Goal: Task Accomplishment & Management: Manage account settings

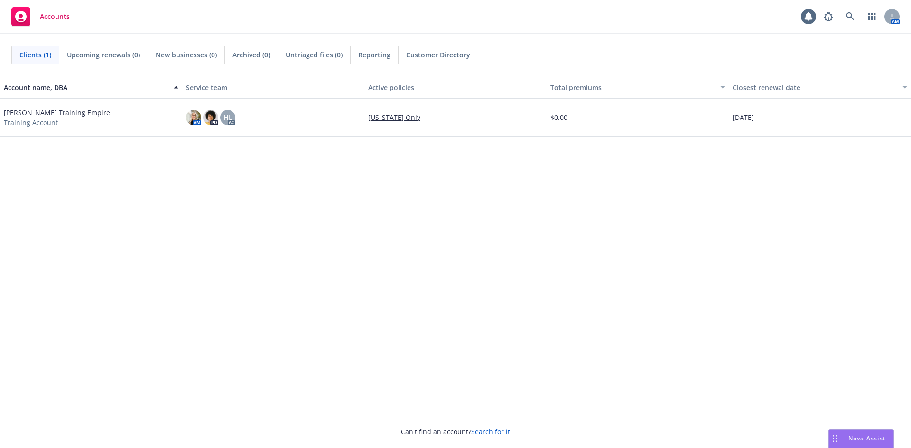
click at [62, 19] on span "Accounts" at bounding box center [55, 17] width 30 height 8
click at [64, 114] on link "[PERSON_NAME] Training Empire" at bounding box center [57, 113] width 106 height 10
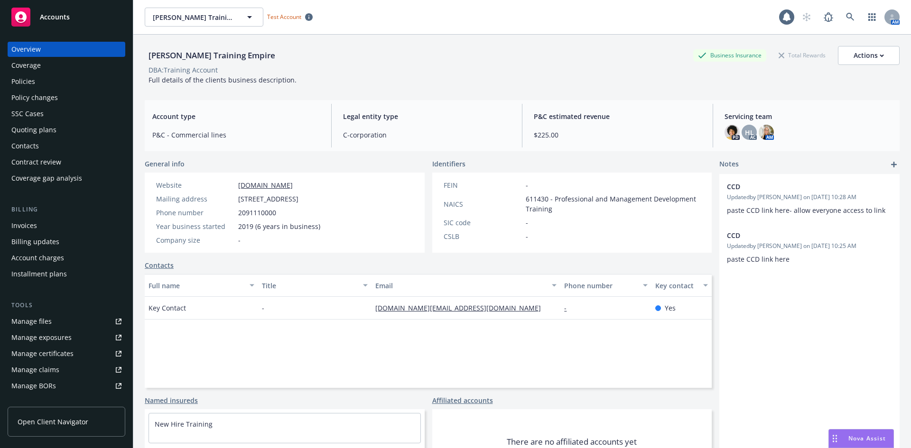
click at [56, 84] on div "Policies" at bounding box center [66, 81] width 110 height 15
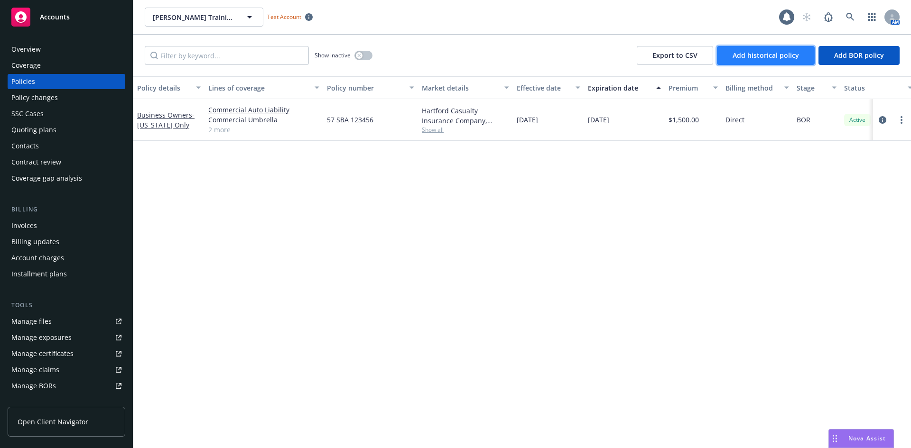
click at [795, 59] on span "Add historical policy" at bounding box center [766, 55] width 66 height 9
select select "other"
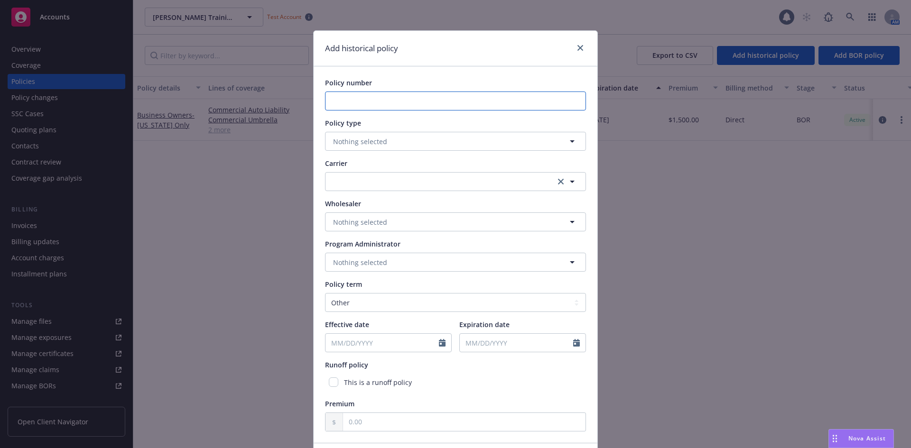
click at [413, 103] on input "Policy number" at bounding box center [455, 101] width 261 height 19
type input "5097L2130HL"
click at [418, 141] on button "Nothing selected" at bounding box center [455, 141] width 261 height 19
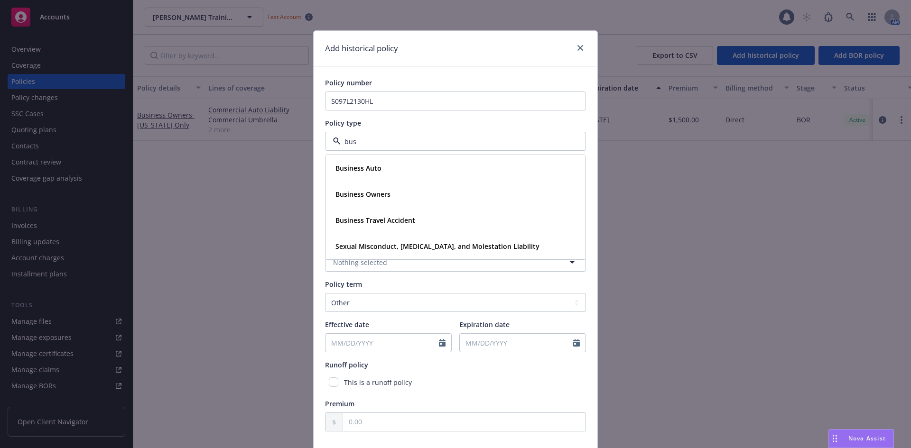
type input "bus"
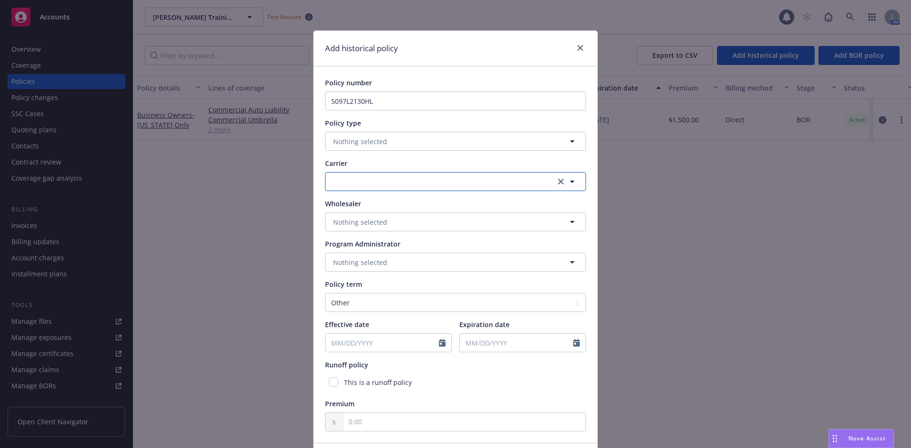
click at [413, 175] on button "button" at bounding box center [455, 181] width 261 height 19
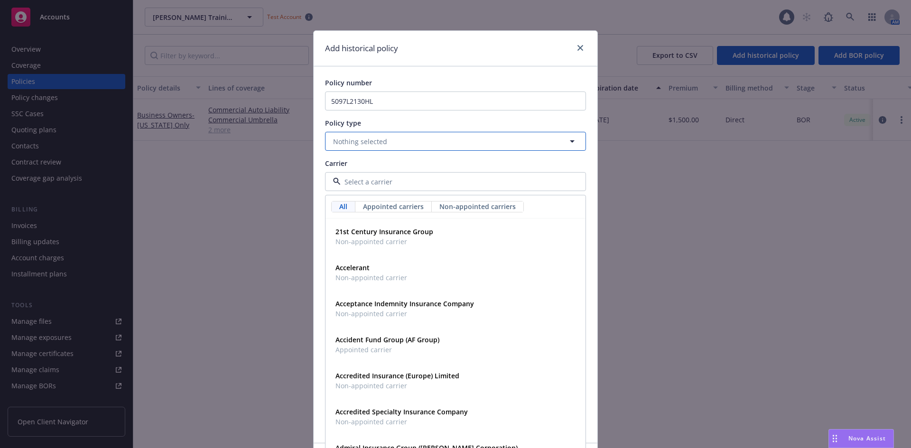
click at [407, 143] on button "Nothing selected" at bounding box center [455, 141] width 261 height 19
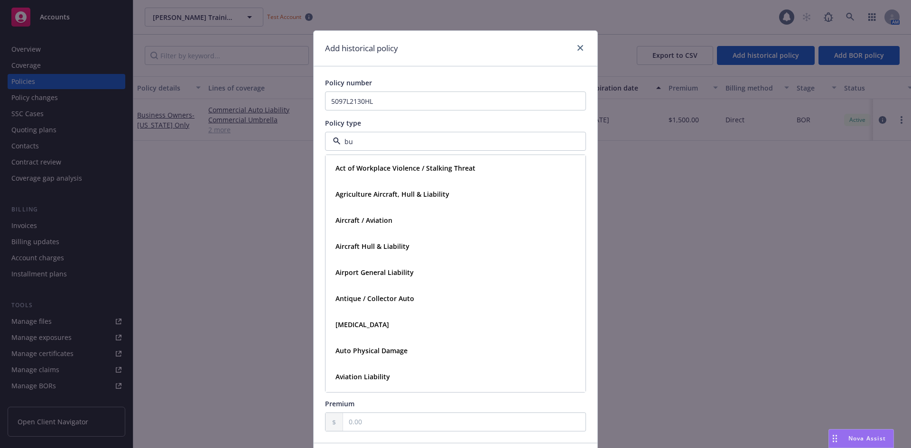
type input "bus"
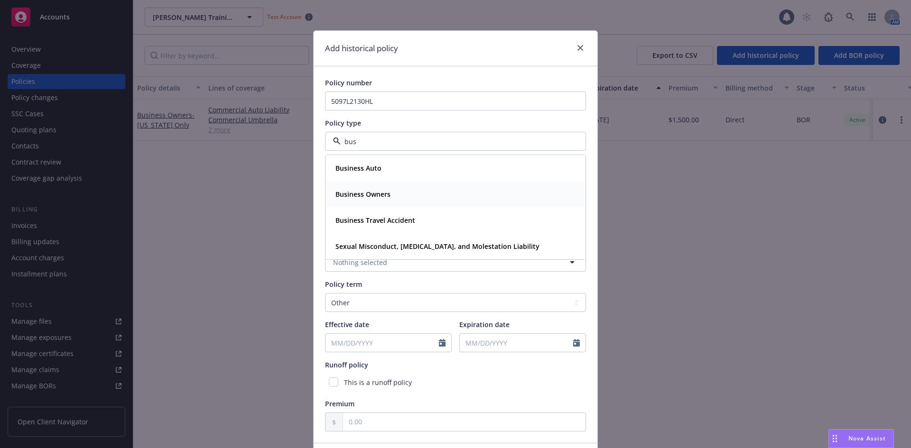
click at [422, 186] on div "Business Owners" at bounding box center [455, 194] width 259 height 25
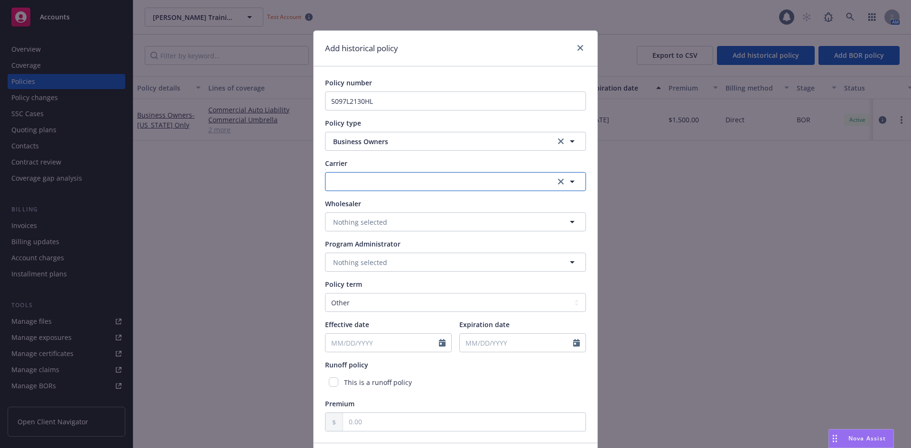
click at [417, 182] on button "button" at bounding box center [455, 181] width 261 height 19
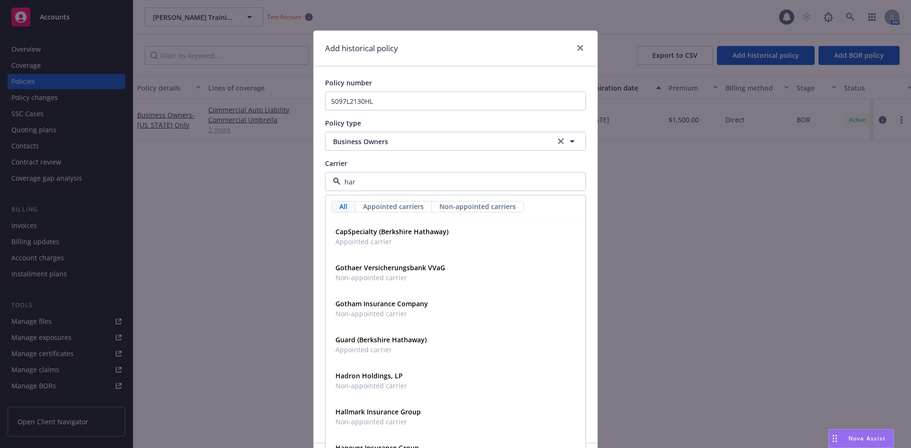
type input "[PERSON_NAME]"
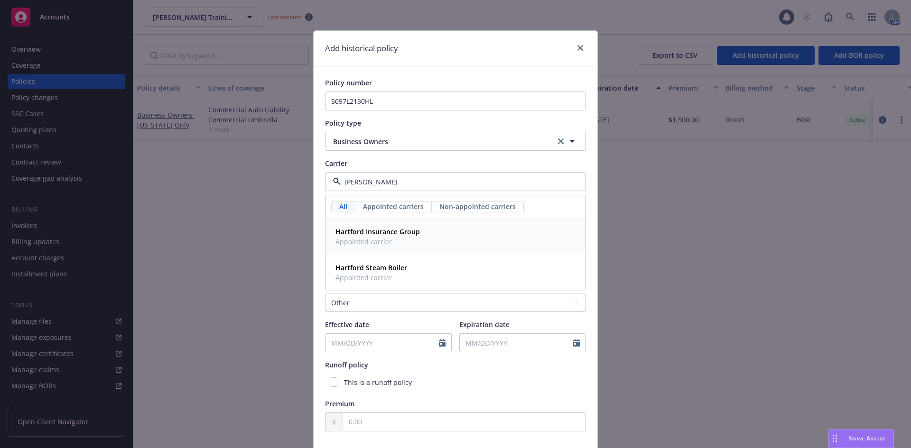
click at [401, 236] on strong "Hartford Insurance Group" at bounding box center [377, 231] width 84 height 9
click at [418, 347] on input "Effective date" at bounding box center [381, 343] width 113 height 18
select select "8"
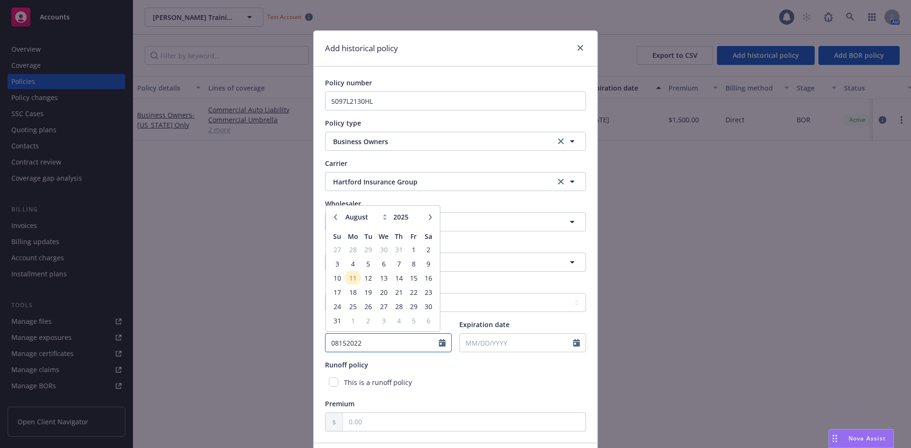
type input "08152022"
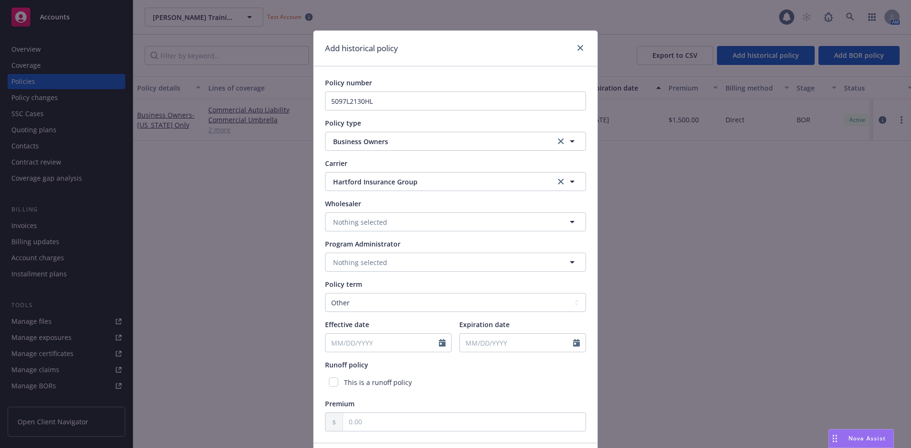
click at [496, 322] on span "Expiration date" at bounding box center [484, 324] width 50 height 9
click at [496, 334] on input "Expiration date" at bounding box center [516, 343] width 113 height 18
select select "8"
click at [383, 299] on select "Select policy term 12 Month 6 Month 4 Month 3 Month 2 Month 1 Month 36 Month (3…" at bounding box center [455, 302] width 261 height 19
select select "12"
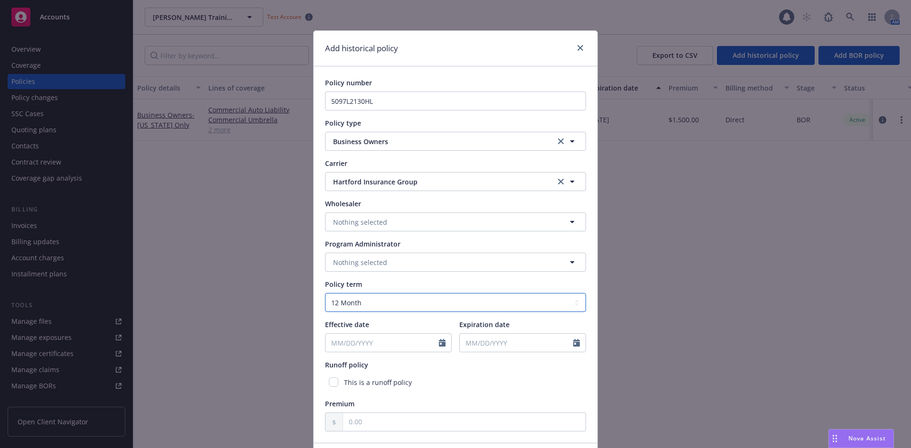
click at [325, 293] on select "Select policy term 12 Month 6 Month 4 Month 3 Month 2 Month 1 Month 36 Month (3…" at bounding box center [455, 302] width 261 height 19
click at [380, 340] on input "Effective date" at bounding box center [381, 343] width 113 height 18
select select "8"
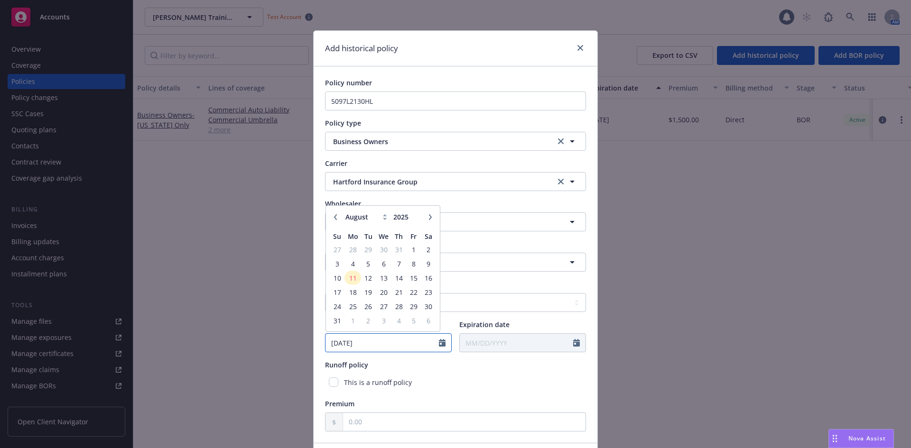
type input "[DATE]"
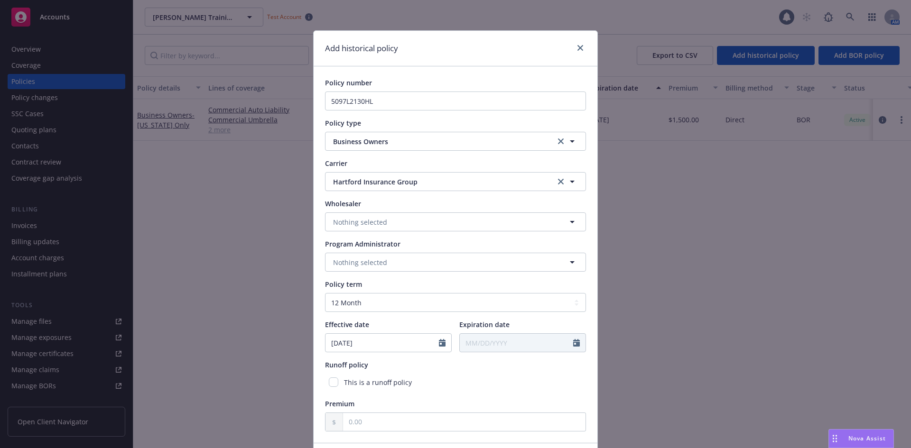
type input "[DATE]"
click at [427, 381] on div "This is a runoff policy" at bounding box center [455, 383] width 261 height 18
click at [403, 421] on input "text" at bounding box center [464, 422] width 242 height 18
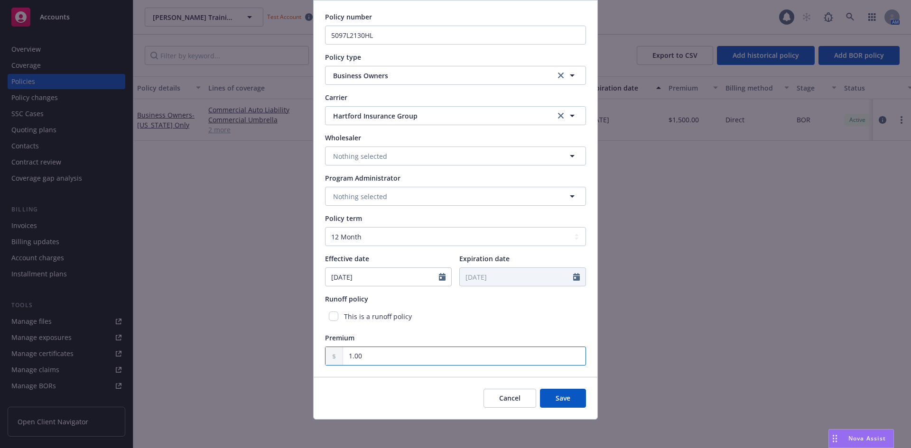
scroll to position [68, 0]
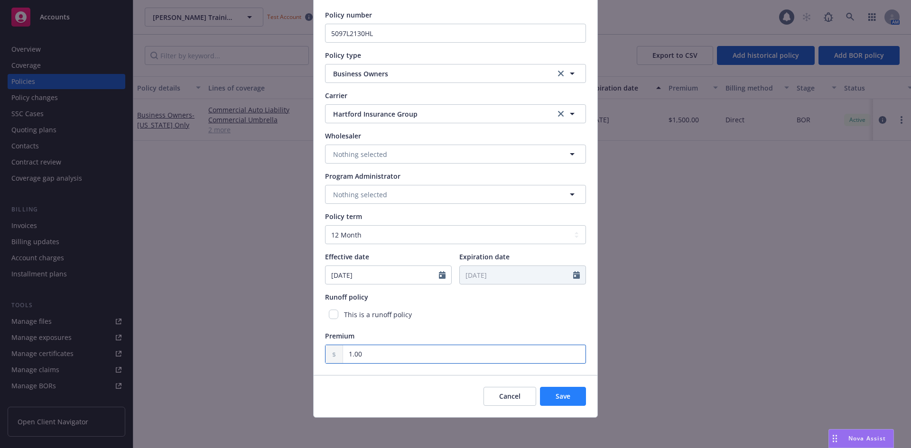
type input "1.00"
click at [556, 392] on span "Save" at bounding box center [563, 396] width 15 height 9
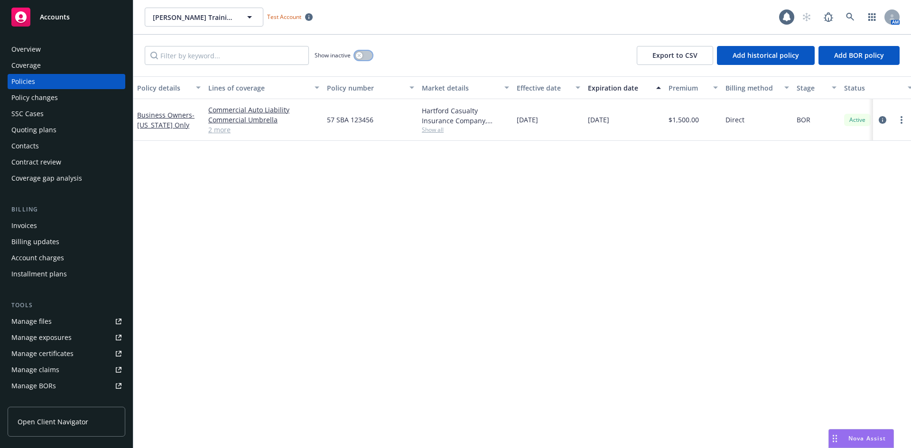
click at [366, 60] on button "button" at bounding box center [363, 55] width 18 height 9
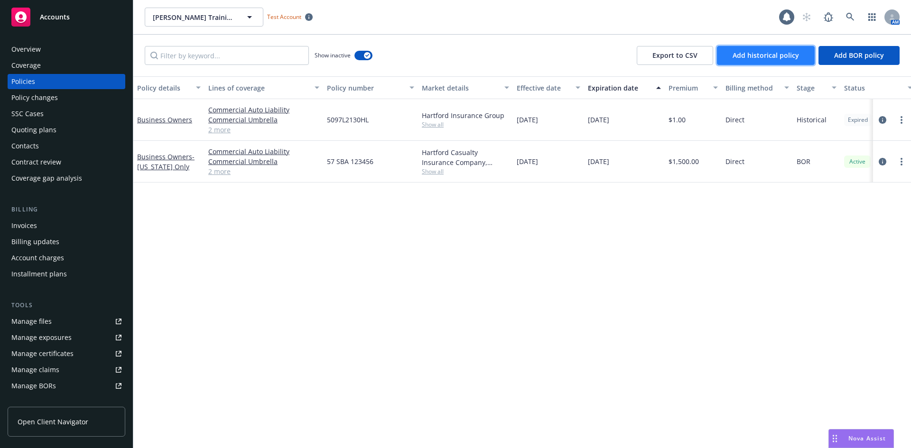
click at [787, 60] on button "Add historical policy" at bounding box center [766, 55] width 98 height 19
select select "other"
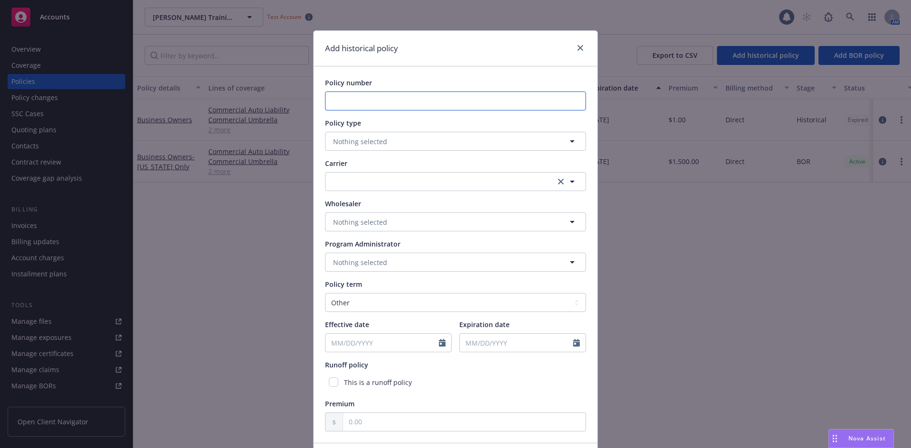
click at [523, 104] on input "Policy number" at bounding box center [455, 101] width 261 height 19
click at [469, 106] on input "Policy number" at bounding box center [455, 101] width 261 height 19
type input "5097L2130-21"
click at [404, 142] on button "Nothing selected" at bounding box center [455, 141] width 261 height 19
type input "busi"
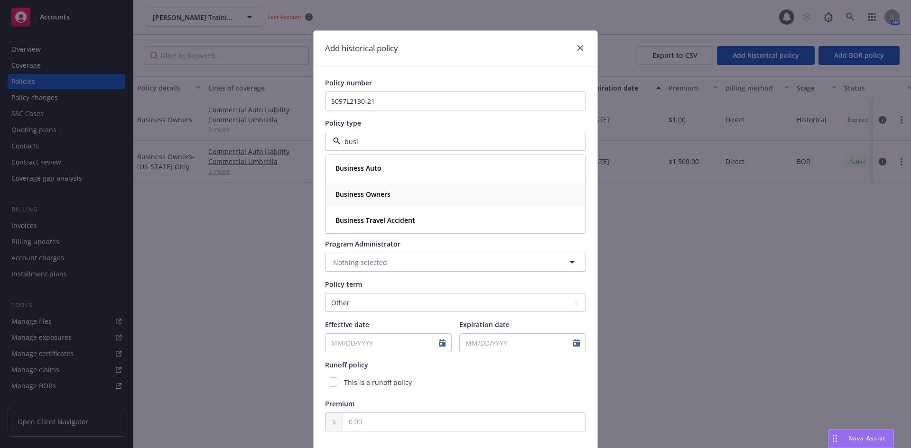
click at [408, 188] on div "Business Owners" at bounding box center [456, 194] width 248 height 14
click at [397, 180] on button "button" at bounding box center [455, 181] width 261 height 19
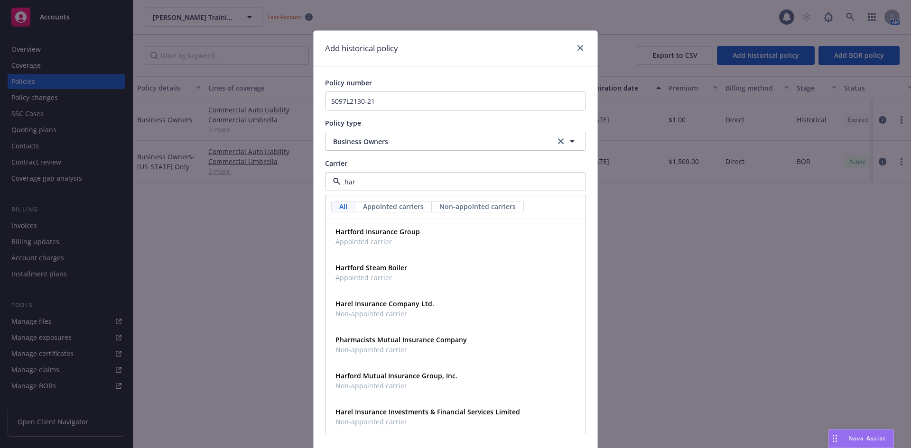
type input "[PERSON_NAME]"
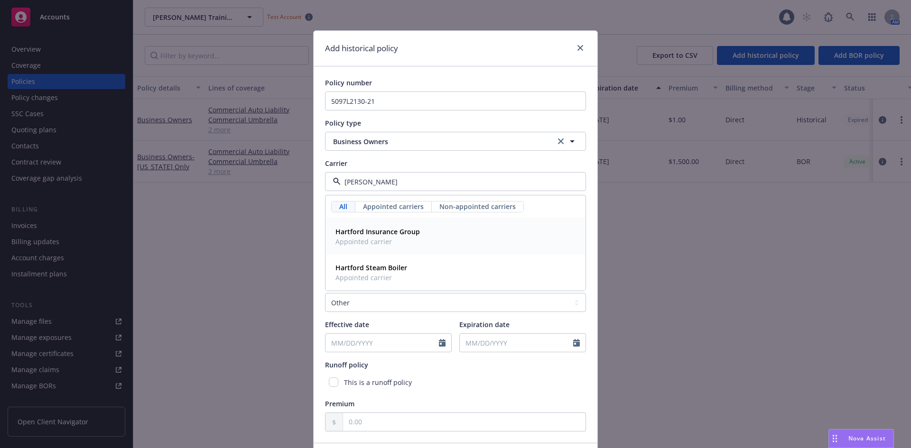
click at [420, 225] on div "Hartford Insurance Group Appointed carrier" at bounding box center [456, 237] width 248 height 24
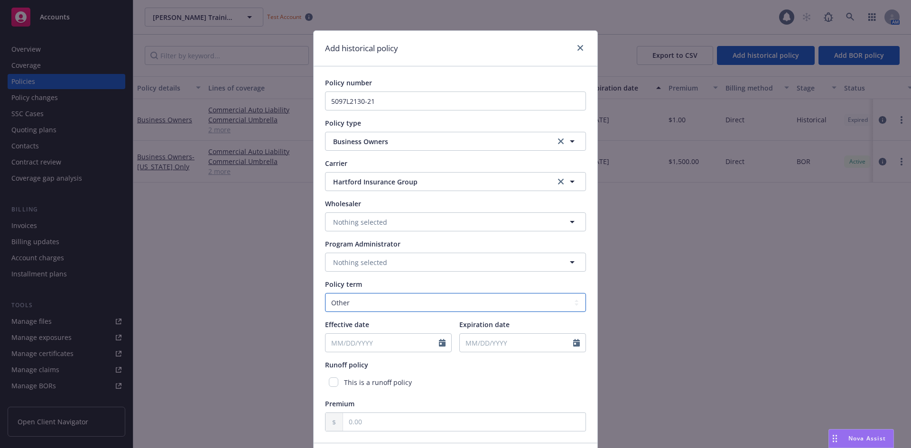
click at [401, 306] on select "Select policy term 12 Month 6 Month 4 Month 3 Month 2 Month 1 Month 36 Month (3…" at bounding box center [455, 302] width 261 height 19
select select "12"
click at [325, 293] on select "Select policy term 12 Month 6 Month 4 Month 3 Month 2 Month 1 Month 36 Month (3…" at bounding box center [455, 302] width 261 height 19
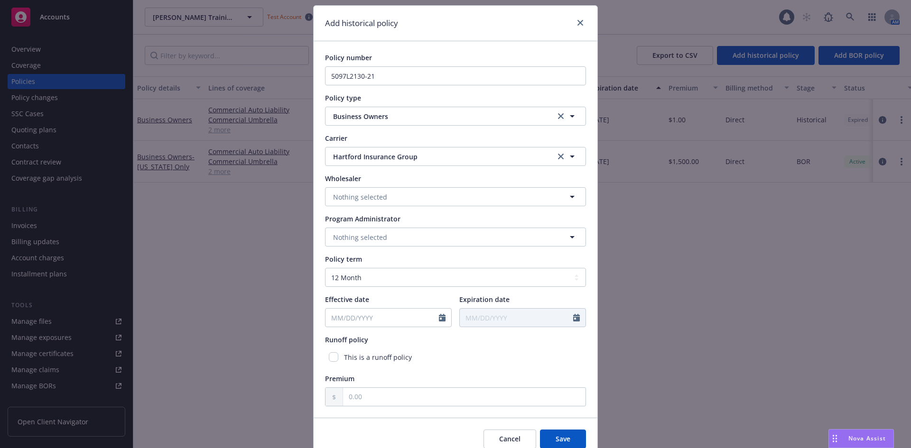
scroll to position [47, 0]
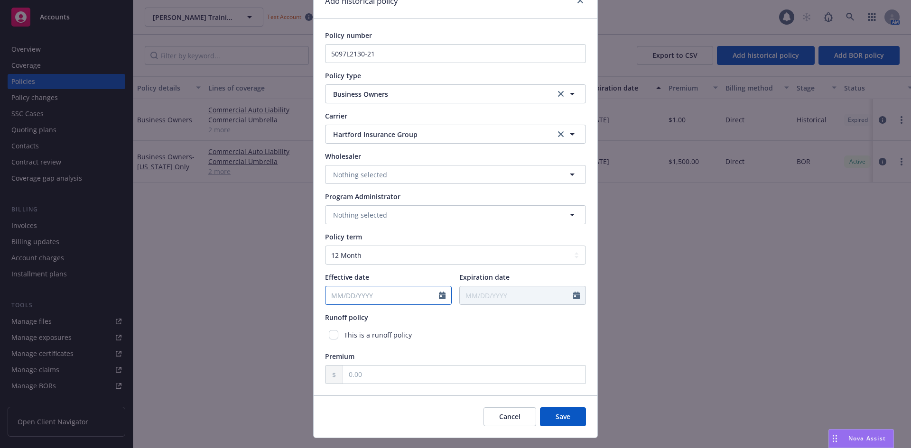
click at [408, 298] on input "Effective date" at bounding box center [381, 296] width 113 height 18
select select "8"
click at [407, 379] on span "15" at bounding box center [413, 379] width 13 height 12
type input "[DATE]"
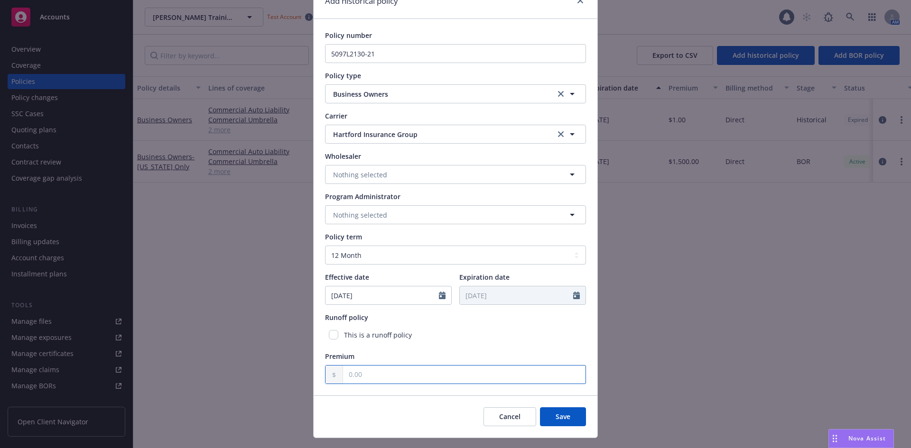
click at [354, 371] on input "text" at bounding box center [464, 375] width 242 height 18
type input "1.00"
click at [557, 417] on span "Save" at bounding box center [563, 416] width 15 height 9
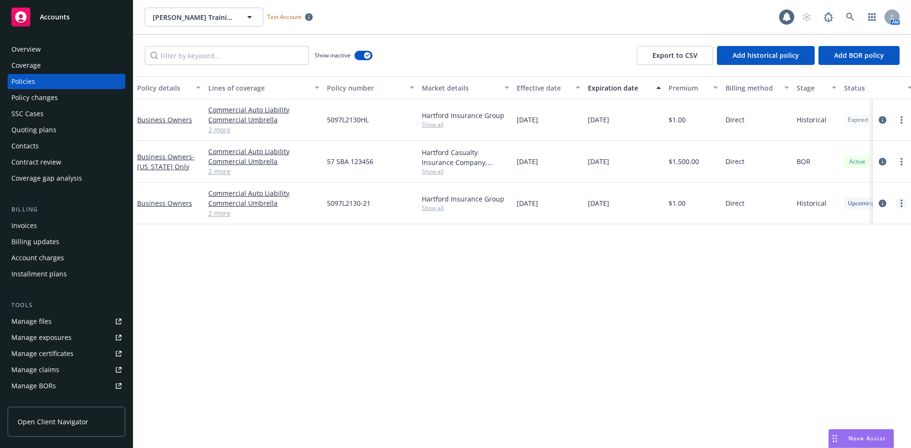
click at [900, 199] on link "more" at bounding box center [901, 203] width 11 height 11
click at [649, 300] on div "Policy details Lines of coverage Policy number Market details Effective date Ex…" at bounding box center [522, 262] width 778 height 372
click at [173, 204] on link "Business Owners" at bounding box center [164, 203] width 55 height 9
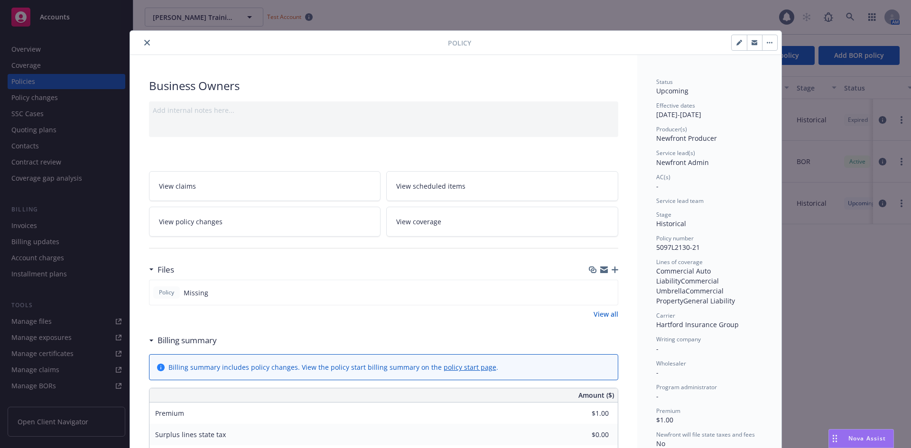
click at [735, 46] on button "button" at bounding box center [739, 42] width 15 height 15
select select "HISTORICAL"
select select "12"
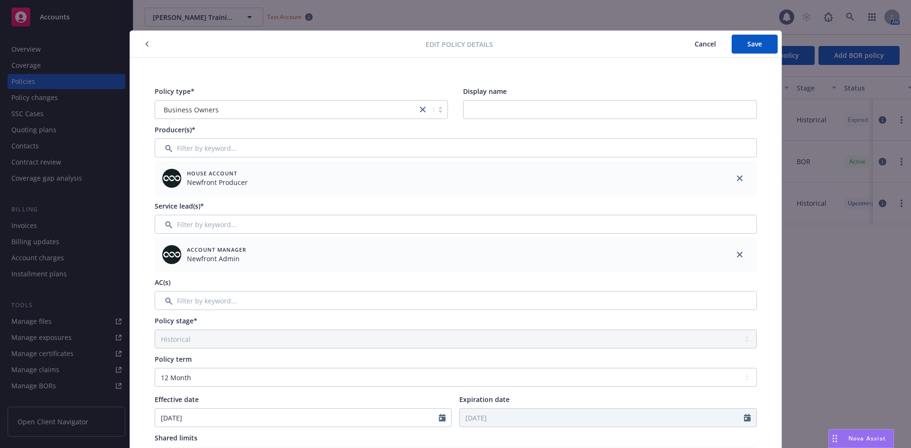
scroll to position [47, 0]
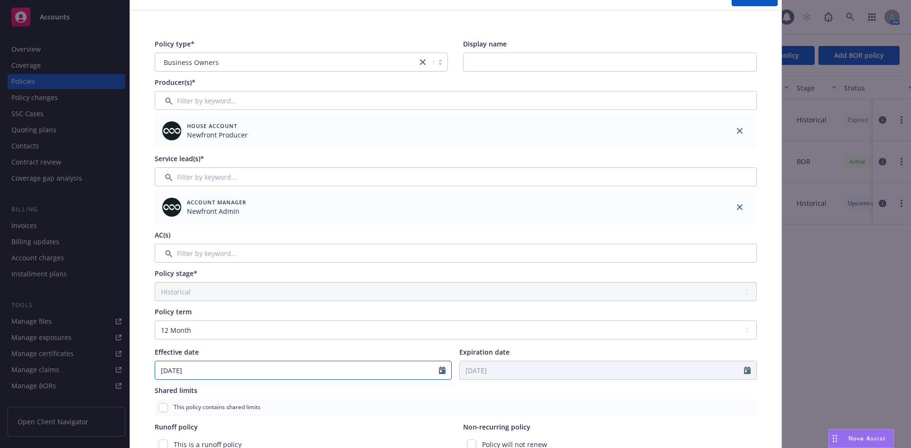
select select "8"
click at [285, 365] on input "[DATE]" at bounding box center [297, 371] width 284 height 18
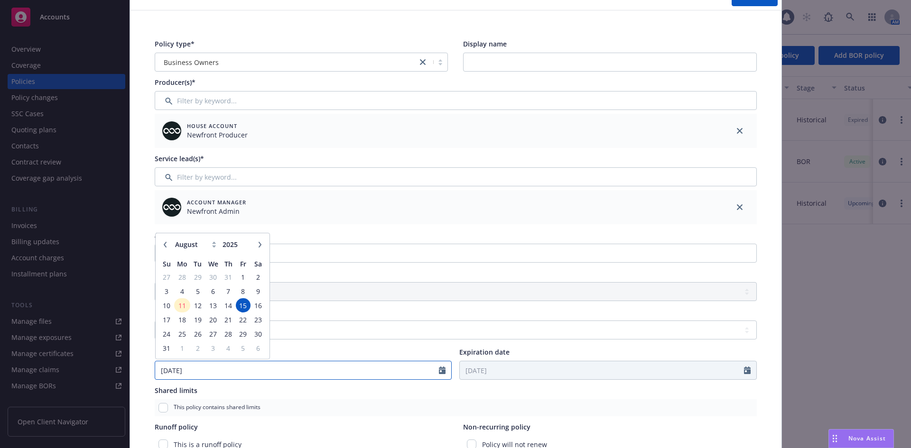
type input "[DATE]"
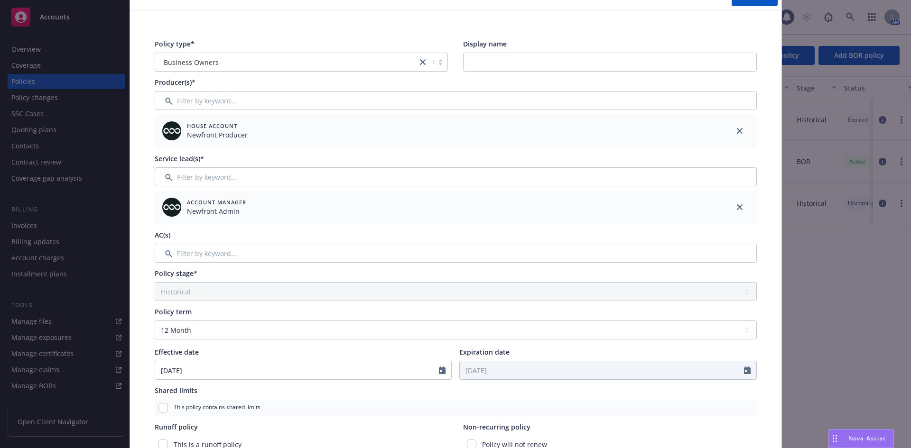
type input "[DATE]"
click at [527, 344] on div "Policy term Select policy term 12 Month 6 Month 4 Month 3 Month 2 Month 1 Month…" at bounding box center [456, 343] width 602 height 73
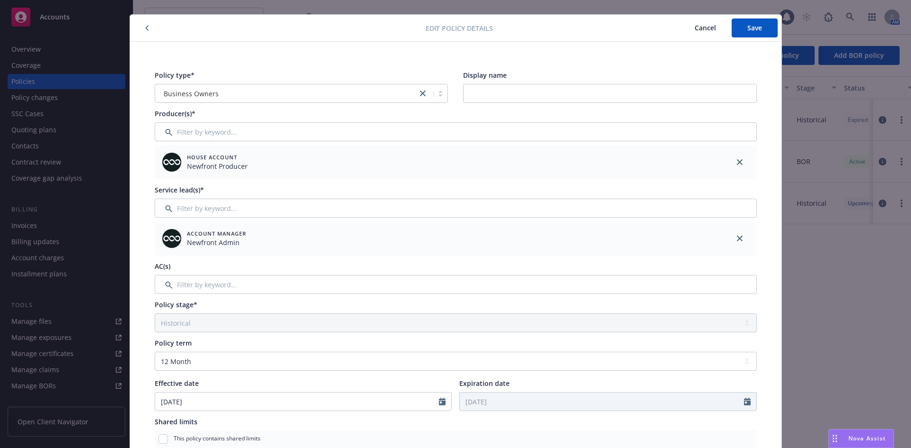
scroll to position [0, 0]
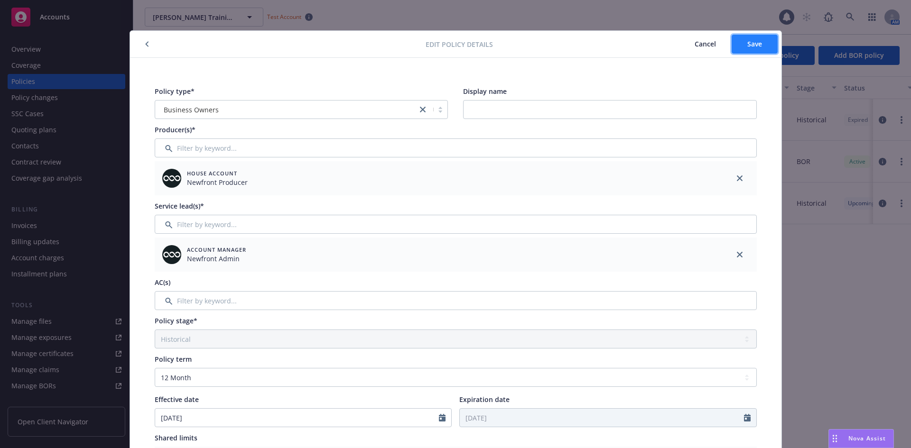
click at [737, 46] on button "Save" at bounding box center [755, 44] width 46 height 19
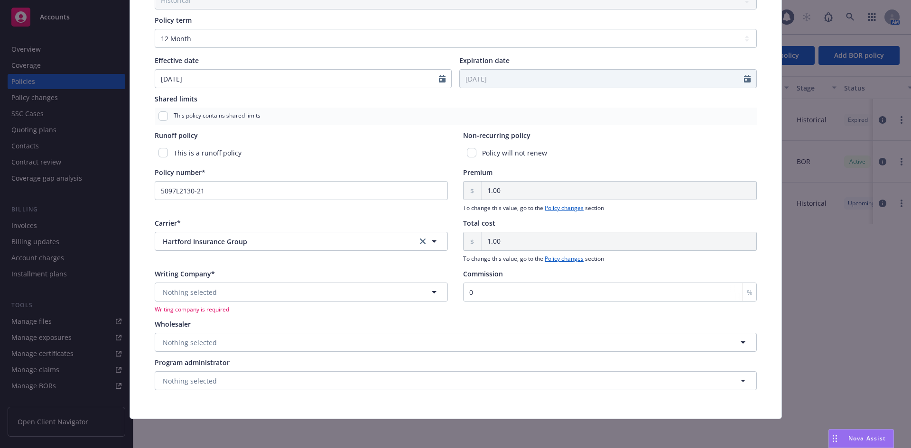
scroll to position [341, 0]
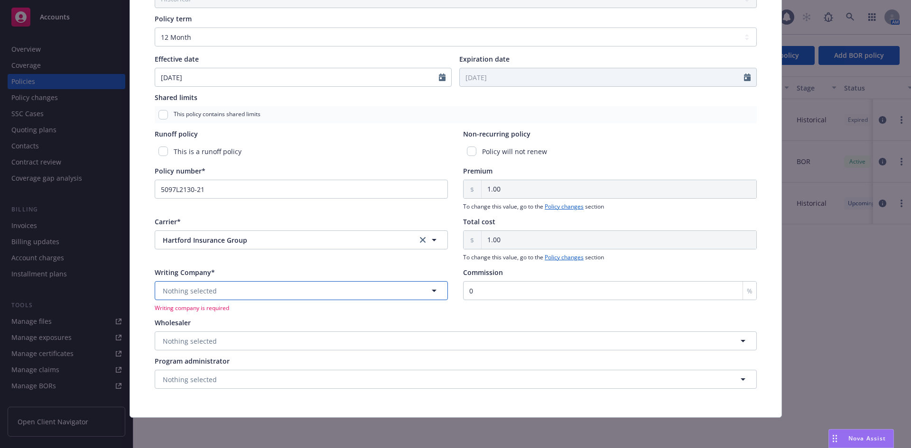
click at [290, 288] on button "Nothing selected" at bounding box center [302, 290] width 294 height 19
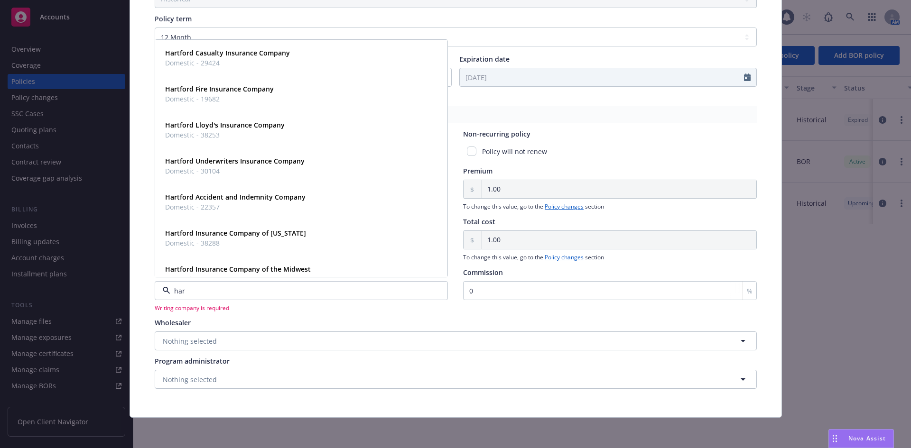
type input "[PERSON_NAME]"
click at [285, 65] on div "Hartford Casualty Insurance Company Domestic - 29424" at bounding box center [226, 58] width 130 height 24
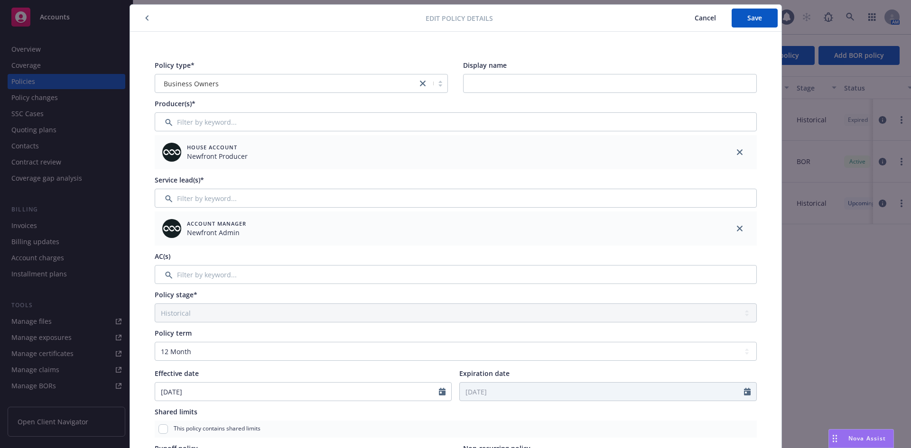
scroll to position [0, 0]
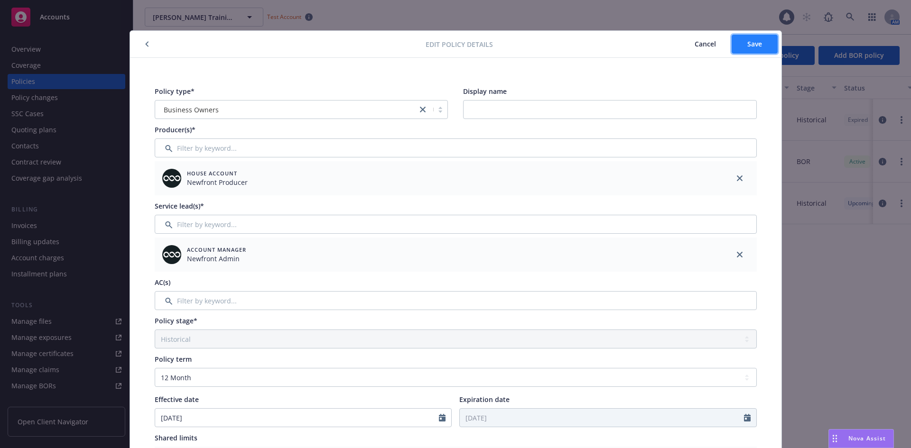
click at [747, 45] on span "Save" at bounding box center [754, 43] width 15 height 9
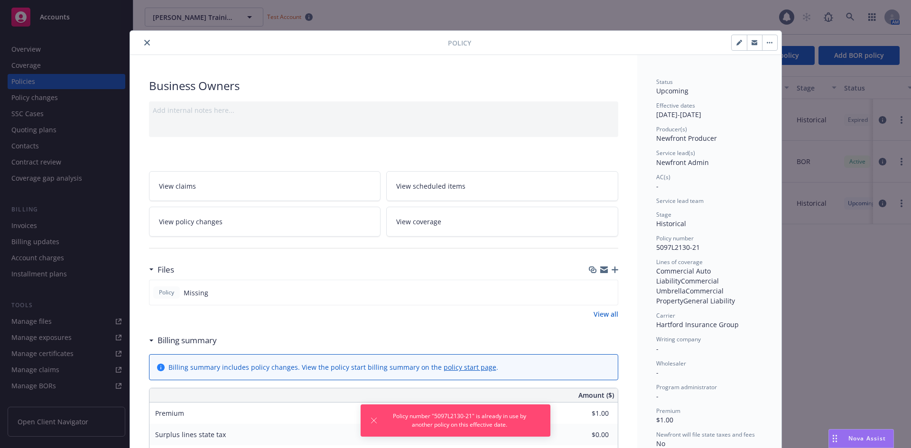
click at [143, 46] on button "close" at bounding box center [146, 42] width 11 height 11
